Goal: Find specific page/section: Find specific page/section

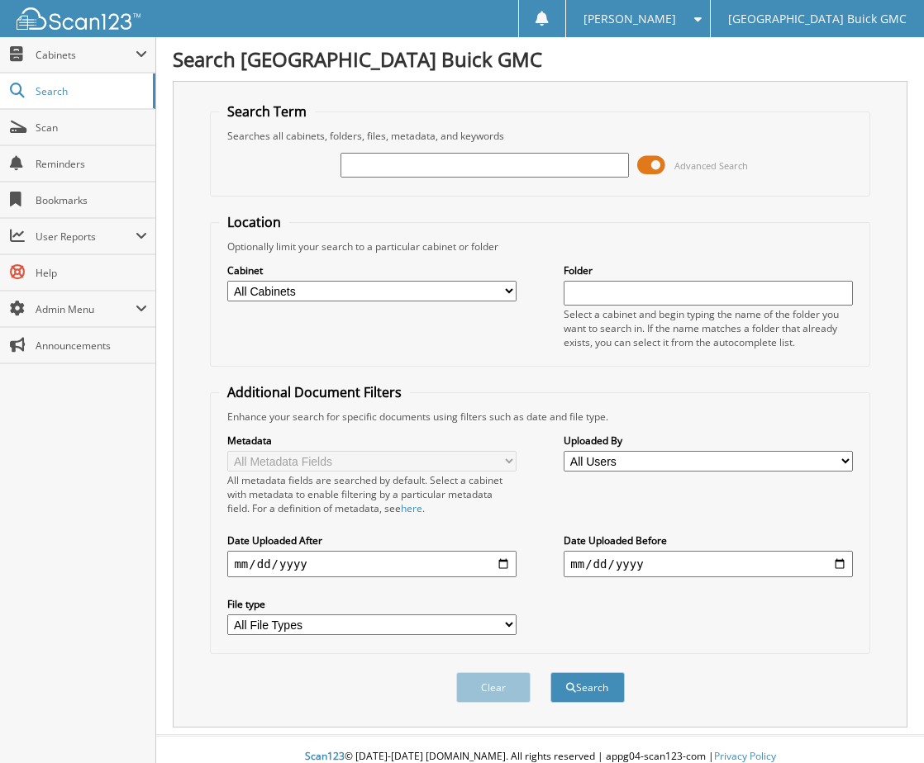
click at [421, 289] on select "All Cabinets 2017 DEALS 2018 DEALS 2019 DEALS 2020 DEALS 2021 CAR DEALS 2022 CA…" at bounding box center [371, 291] width 288 height 21
select select "9348"
click at [227, 281] on select "All Cabinets 2017 DEALS 2018 DEALS 2019 DEALS 2020 DEALS 2021 CAR DEALS 2022 CA…" at bounding box center [371, 291] width 288 height 21
click at [447, 168] on input "text" at bounding box center [484, 165] width 288 height 25
click at [642, 160] on span at bounding box center [651, 165] width 28 height 25
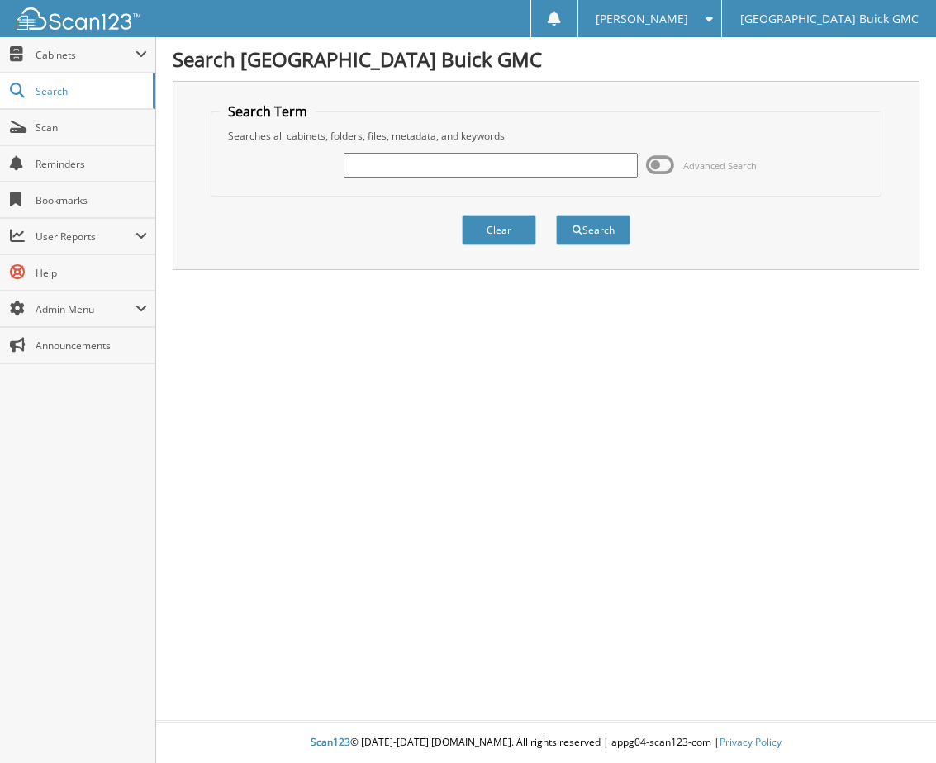
click at [375, 173] on input "text" at bounding box center [490, 165] width 293 height 25
type input "140271"
click at [556, 215] on button "Search" at bounding box center [593, 230] width 74 height 31
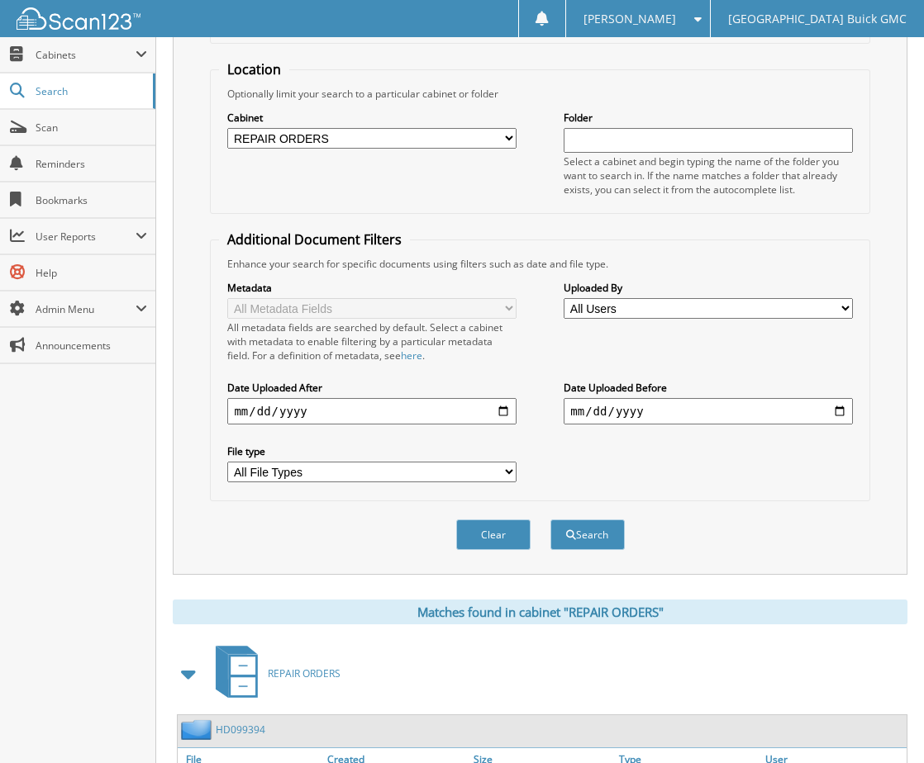
scroll to position [1, 0]
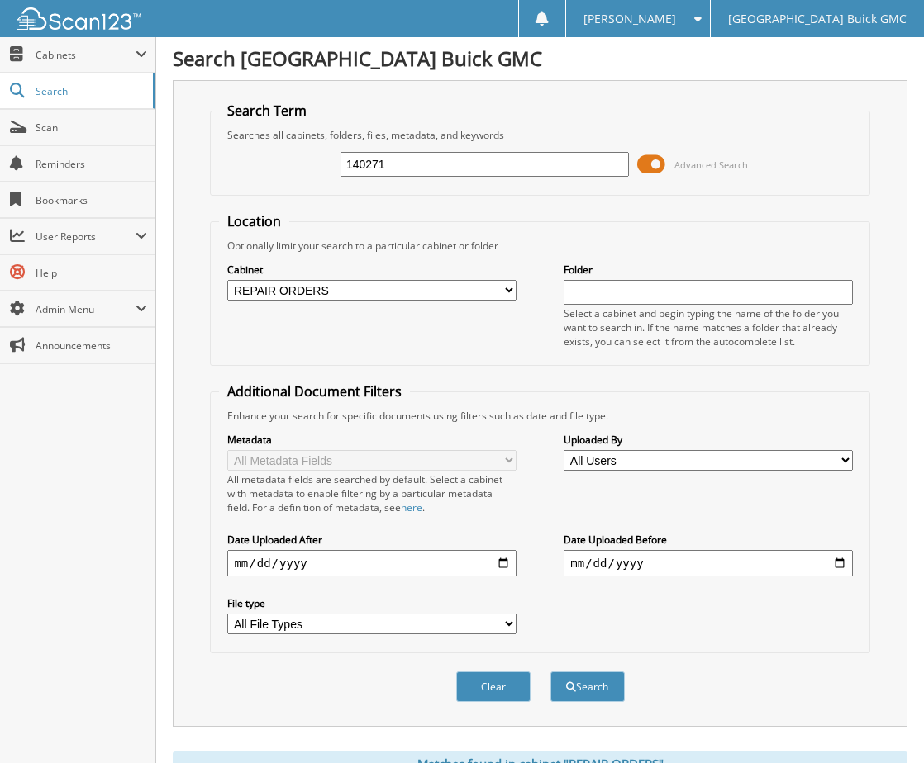
drag, startPoint x: 392, startPoint y: 169, endPoint x: 288, endPoint y: 176, distance: 104.3
click at [288, 176] on div "140271 Advanced Search" at bounding box center [539, 164] width 641 height 45
type input "NZ140271"
click at [550, 672] on button "Search" at bounding box center [587, 687] width 74 height 31
click at [364, 335] on div "Cabinet All Cabinets 2017 DEALS 2018 DEALS 2019 DEALS 2020 DEALS 2021 CAR DEALS" at bounding box center [539, 306] width 641 height 104
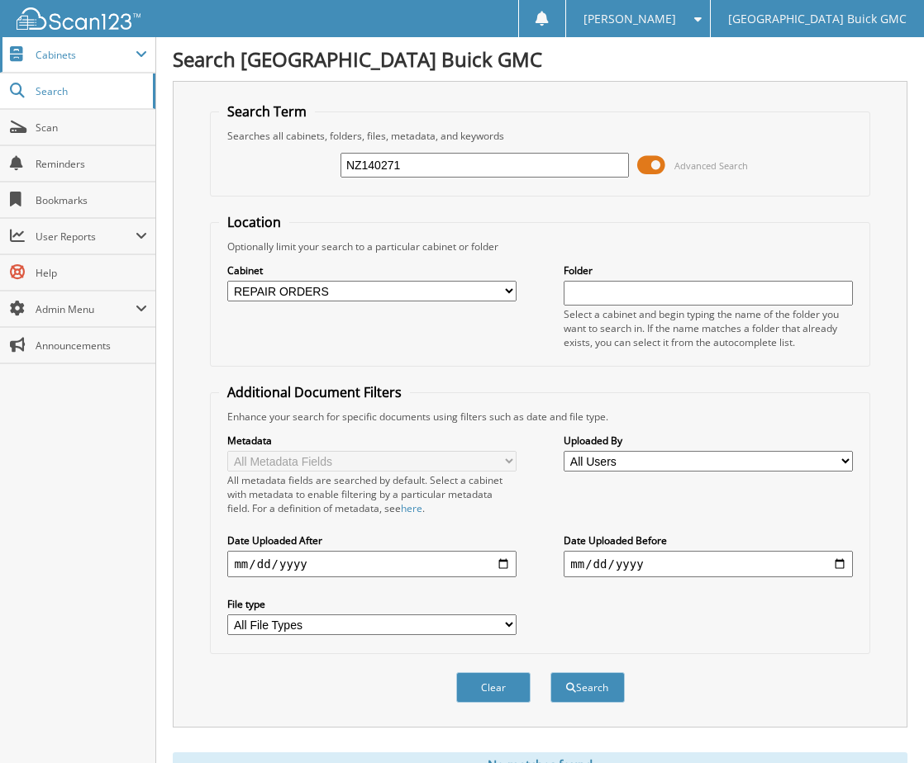
click at [60, 49] on span "Cabinets" at bounding box center [86, 55] width 100 height 14
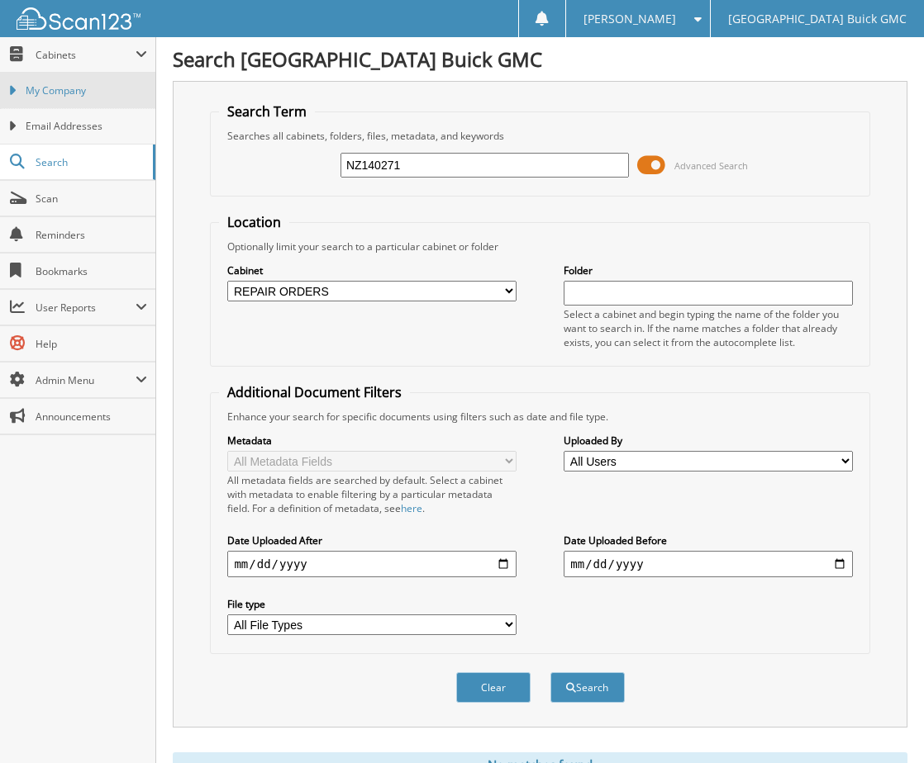
click at [57, 89] on span "My Company" at bounding box center [86, 90] width 121 height 15
